Goal: Transaction & Acquisition: Purchase product/service

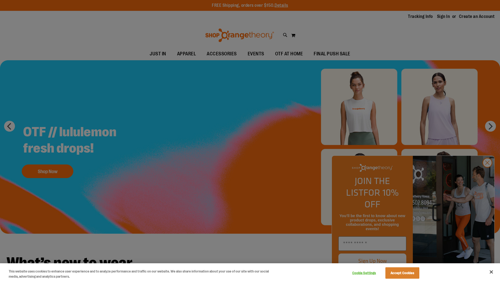
drag, startPoint x: 435, startPoint y: 131, endPoint x: 443, endPoint y: 155, distance: 26.1
click at [435, 130] on div at bounding box center [250, 141] width 500 height 282
drag, startPoint x: 492, startPoint y: 175, endPoint x: 484, endPoint y: 175, distance: 8.4
click at [488, 175] on div at bounding box center [250, 141] width 500 height 282
click at [481, 175] on div at bounding box center [250, 141] width 500 height 282
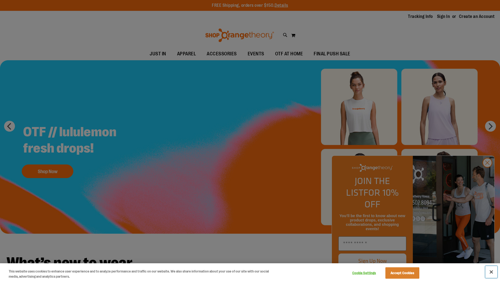
click at [486, 272] on button "Close" at bounding box center [491, 272] width 12 height 12
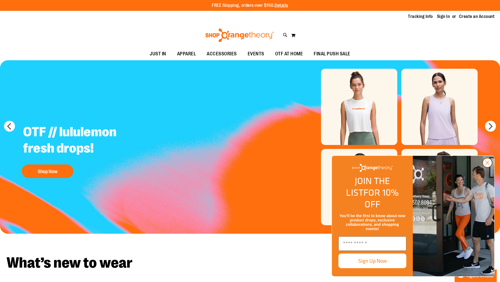
click at [487, 165] on icon "Close dialog" at bounding box center [487, 163] width 4 height 4
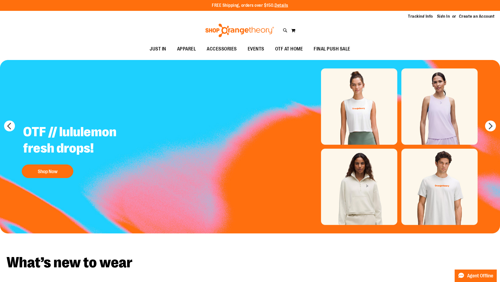
drag, startPoint x: 343, startPoint y: 173, endPoint x: 383, endPoint y: 72, distance: 108.6
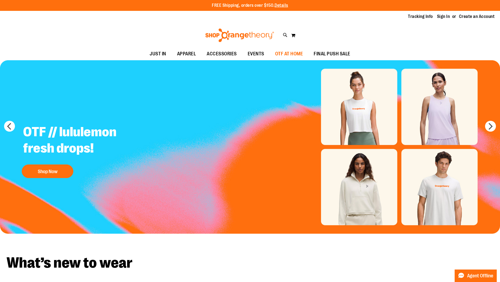
click at [288, 57] on span "OTF AT HOME" at bounding box center [289, 54] width 28 height 12
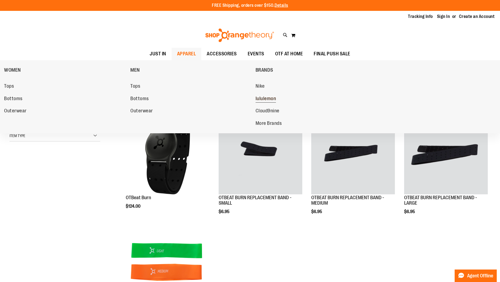
click at [256, 97] on span "lululemon" at bounding box center [265, 99] width 21 height 7
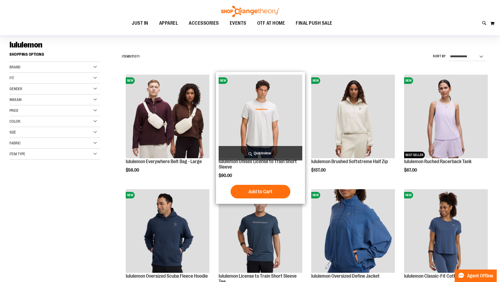
scroll to position [81, 0]
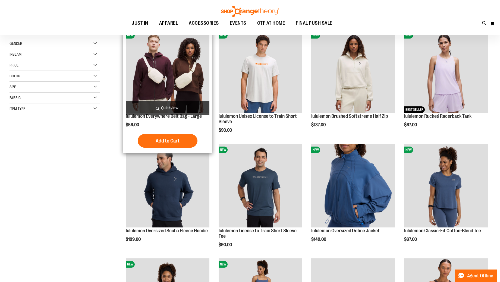
click at [147, 66] on img "product" at bounding box center [168, 71] width 84 height 84
click at [194, 87] on img "product" at bounding box center [168, 71] width 84 height 84
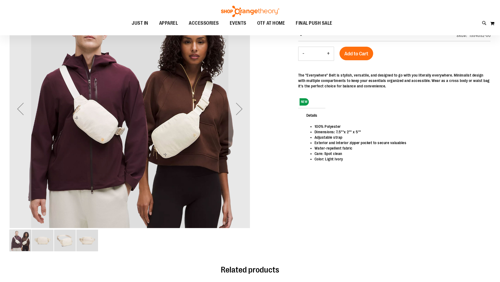
scroll to position [108, 0]
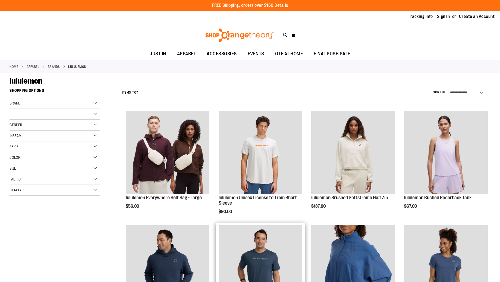
scroll to position [81, 0]
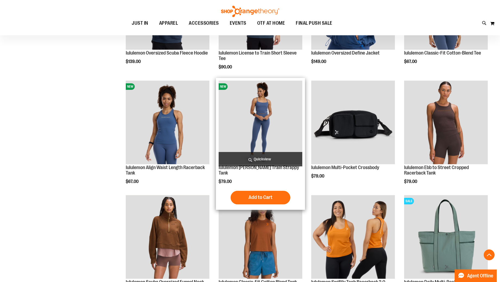
scroll to position [380, 0]
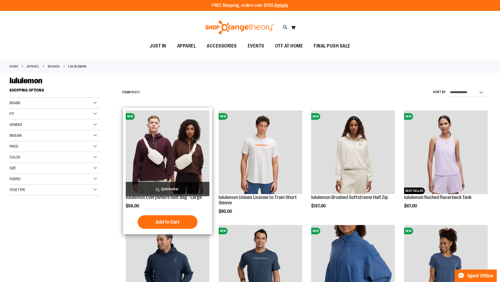
drag, startPoint x: 97, startPoint y: 136, endPoint x: 168, endPoint y: 128, distance: 71.3
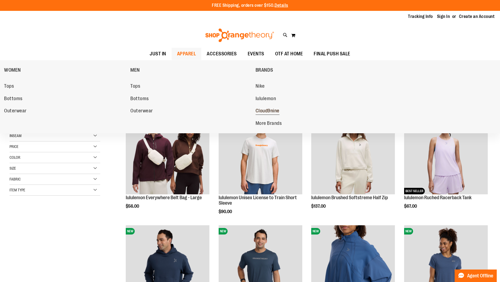
click at [262, 111] on span "Cloud9nine" at bounding box center [267, 111] width 24 height 7
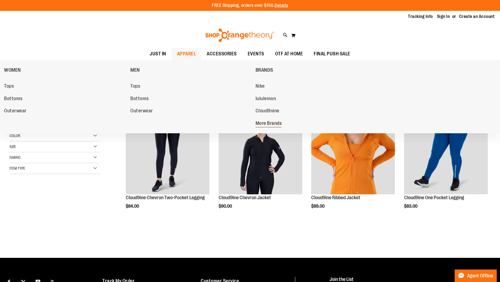
click at [263, 122] on span "More Brands" at bounding box center [268, 123] width 26 height 7
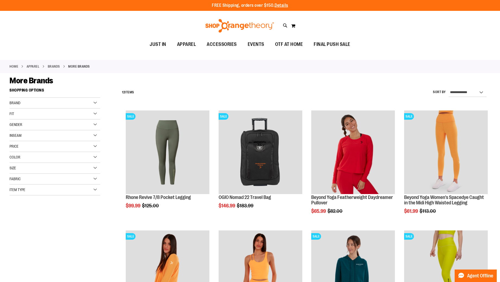
drag, startPoint x: 68, startPoint y: 147, endPoint x: 207, endPoint y: 93, distance: 148.4
